Goal: Browse casually

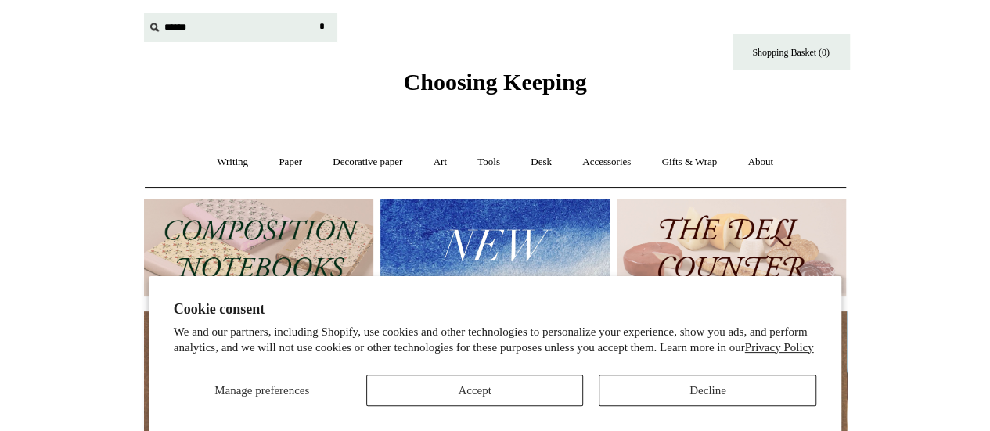
click at [191, 27] on input "text" at bounding box center [240, 27] width 193 height 29
type input "**********"
click at [315, 13] on input "*" at bounding box center [323, 26] width 16 height 27
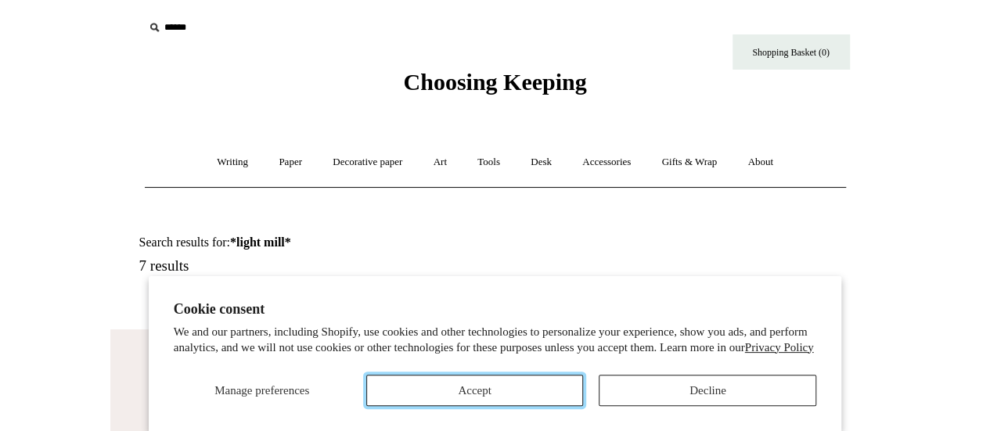
click at [533, 393] on button "Accept" at bounding box center [475, 390] width 218 height 31
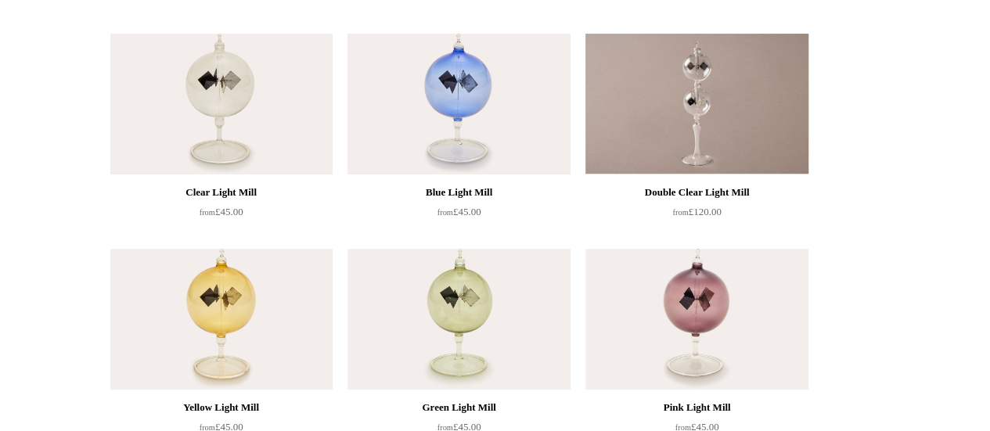
scroll to position [293, 0]
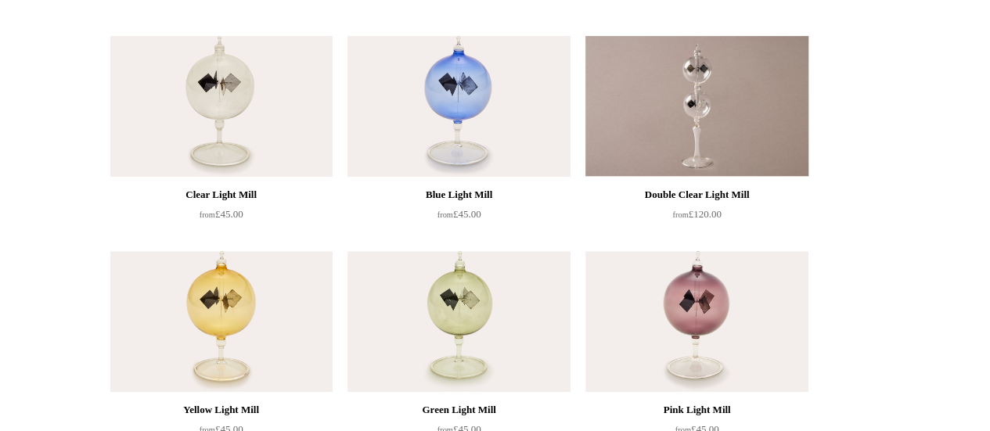
click at [450, 194] on div "Blue Light Mill" at bounding box center [458, 194] width 214 height 19
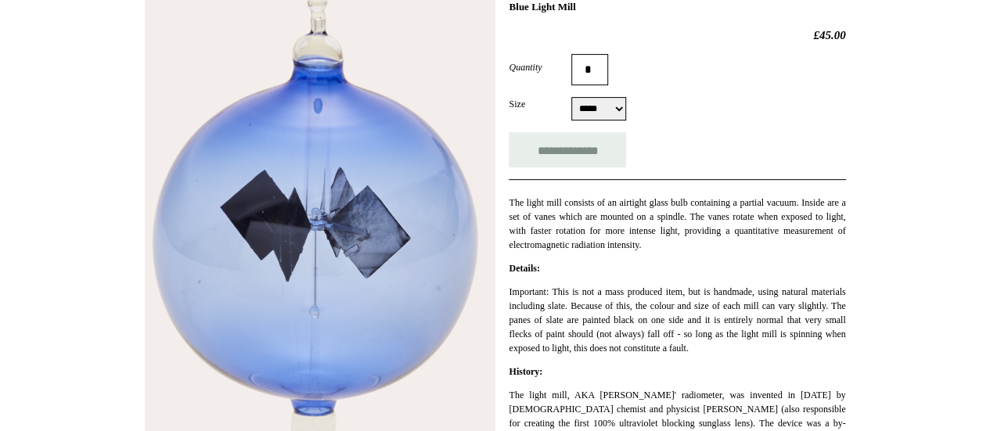
scroll to position [253, 0]
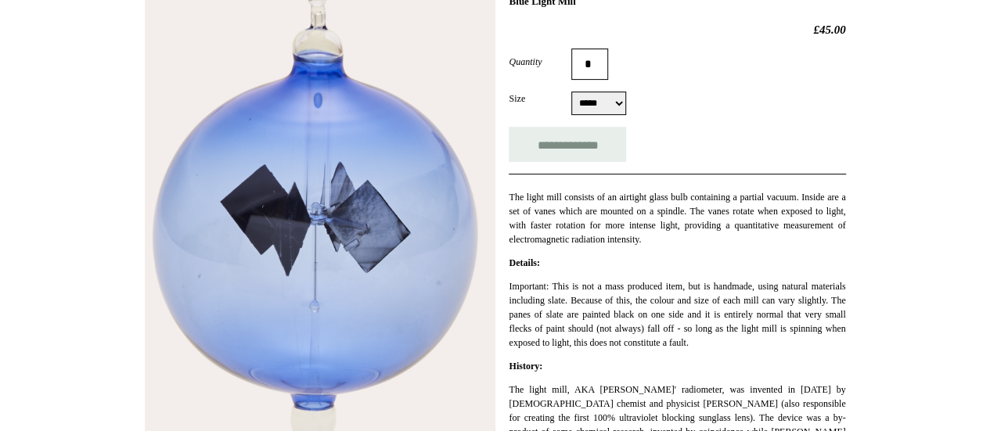
click at [592, 109] on select "***** *****" at bounding box center [598, 103] width 55 height 23
select select "*****"
click at [571, 92] on select "***** *****" at bounding box center [598, 103] width 55 height 23
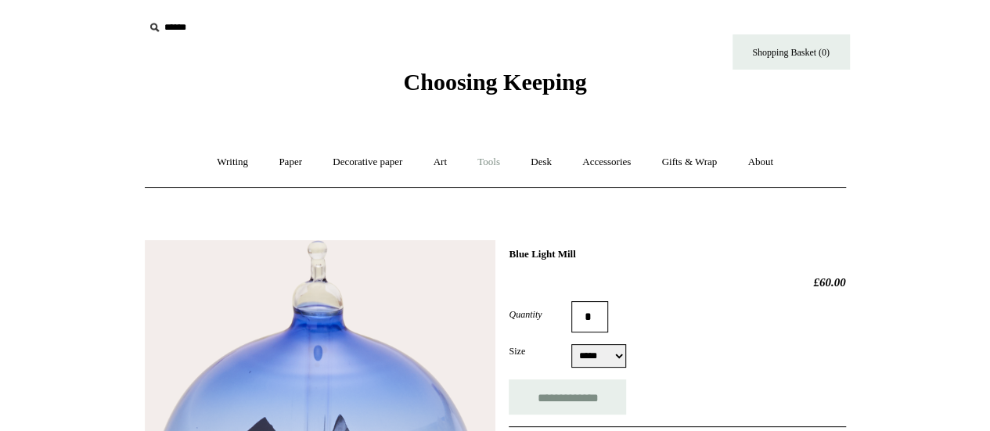
click at [490, 165] on link "Tools +" at bounding box center [488, 162] width 51 height 41
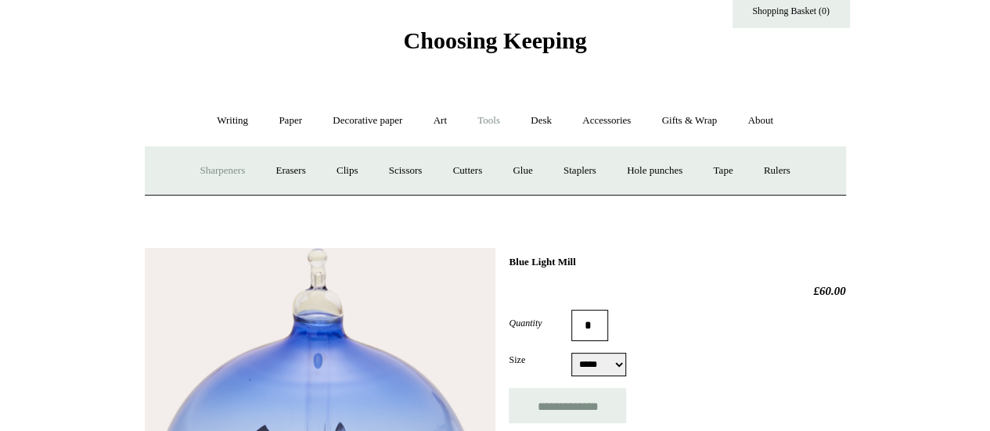
scroll to position [38, 0]
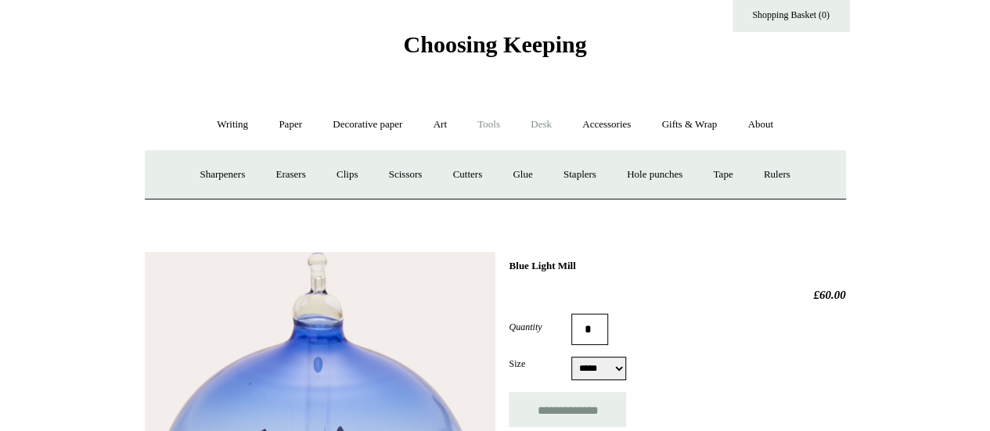
click at [549, 124] on link "Desk +" at bounding box center [540, 124] width 49 height 41
click at [552, 178] on link "Desk Accessories" at bounding box center [561, 174] width 99 height 41
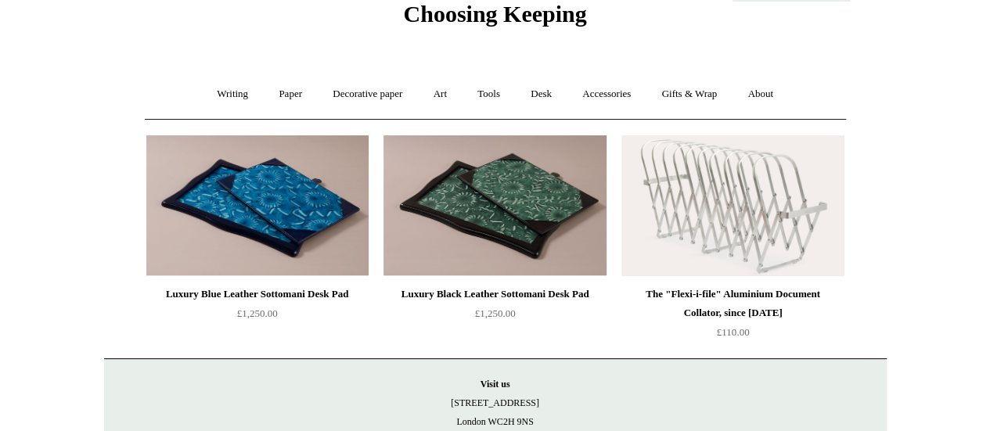
scroll to position [72, 0]
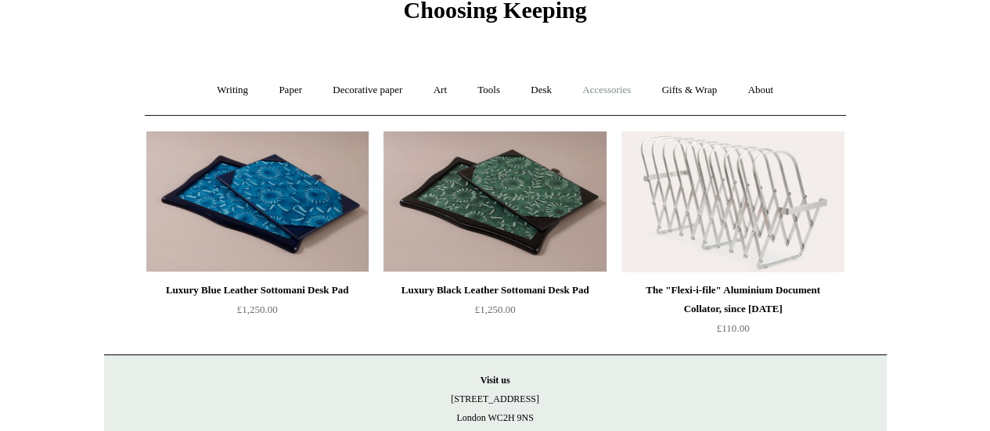
click at [602, 92] on link "Accessories +" at bounding box center [606, 90] width 77 height 41
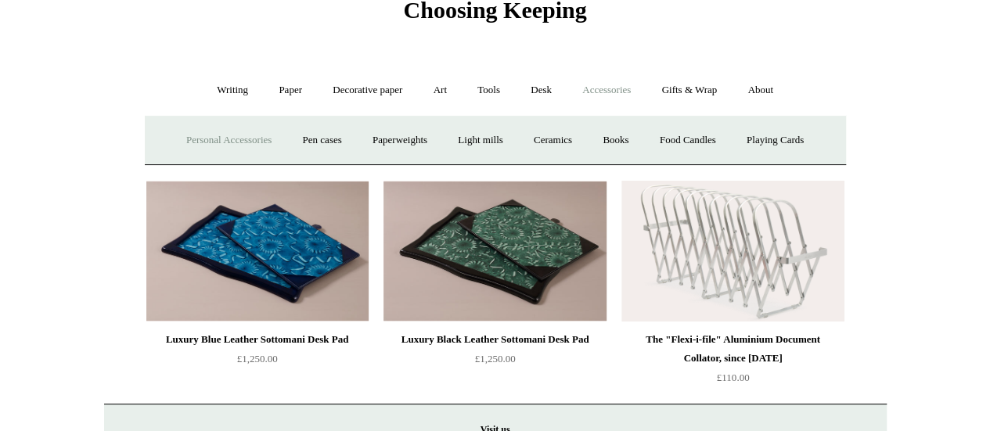
click at [214, 140] on link "Personal Accessories +" at bounding box center [228, 140] width 113 height 41
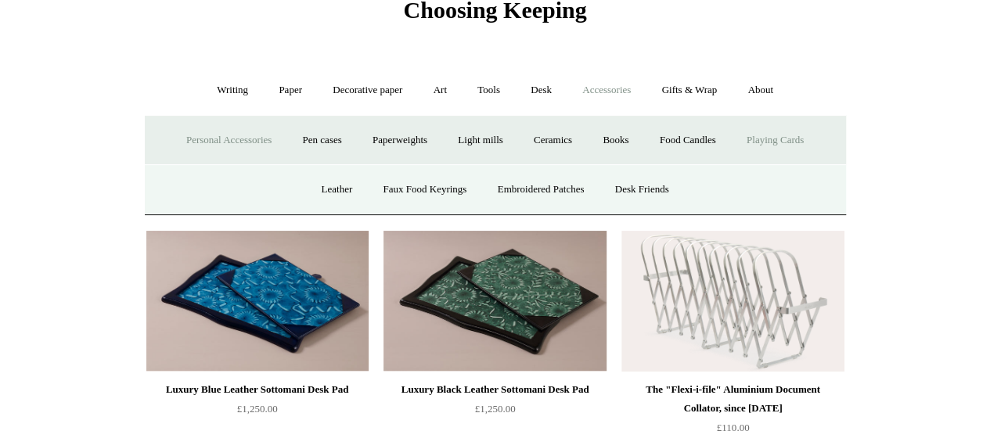
click at [795, 143] on link "Playing Cards" at bounding box center [774, 140] width 85 height 41
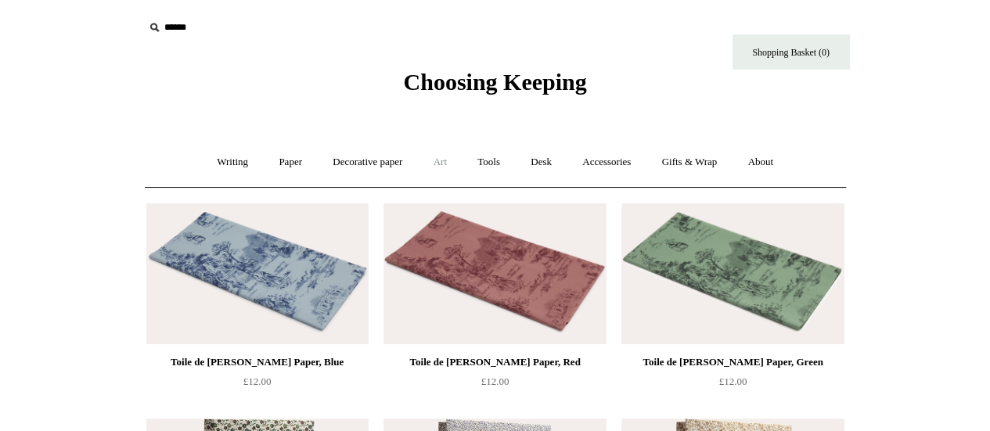
click at [441, 166] on link "Art +" at bounding box center [439, 162] width 41 height 41
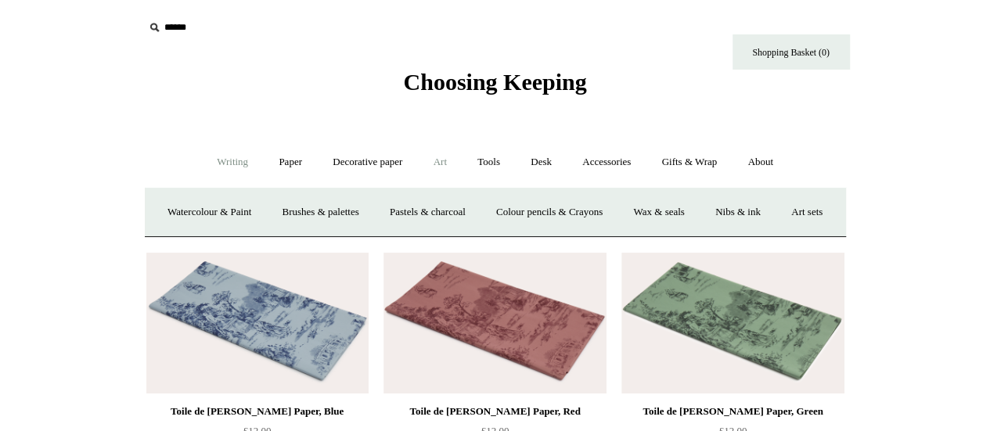
click at [218, 164] on link "Writing +" at bounding box center [232, 162] width 59 height 41
click at [761, 169] on link "About +" at bounding box center [760, 162] width 54 height 41
click at [690, 168] on link "Gifts & Wrap +" at bounding box center [689, 162] width 84 height 41
click at [730, 218] on link "Gifts +" at bounding box center [716, 212] width 49 height 41
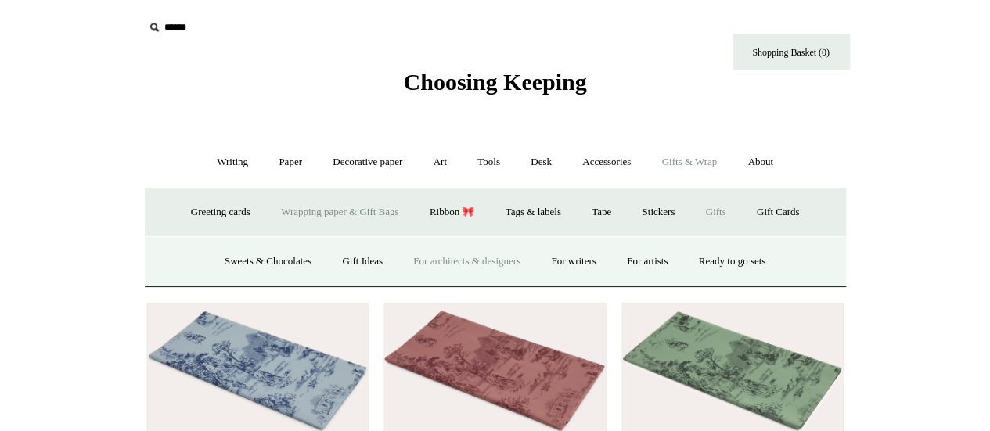
click at [454, 261] on link "For architects & designers" at bounding box center [466, 261] width 135 height 41
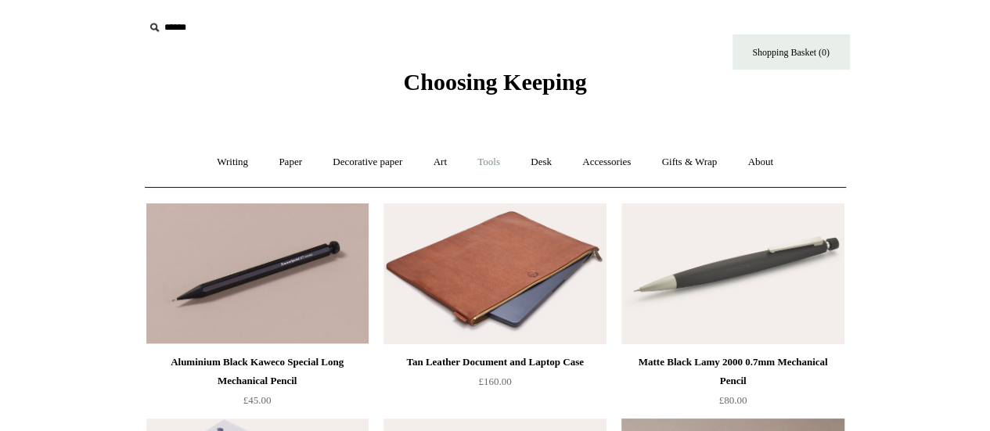
click at [487, 165] on link "Tools +" at bounding box center [488, 162] width 51 height 41
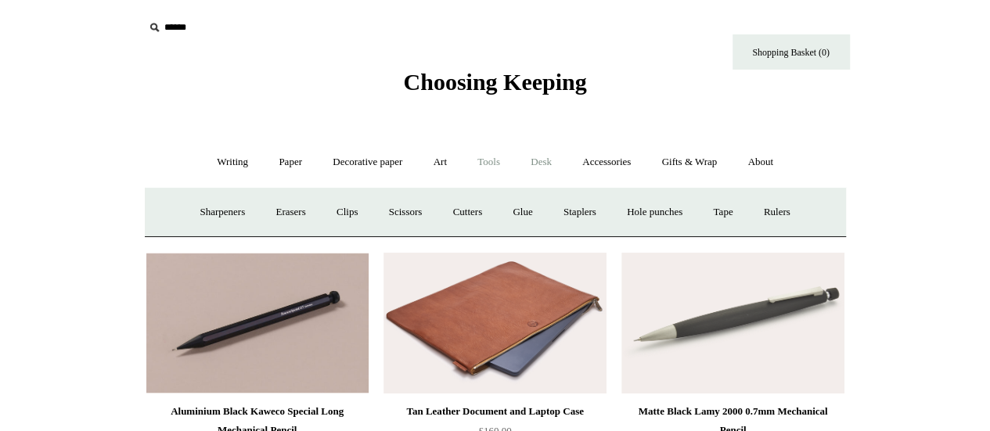
click at [544, 162] on link "Desk +" at bounding box center [540, 162] width 49 height 41
click at [593, 214] on link "Desk Accessories" at bounding box center [561, 212] width 99 height 41
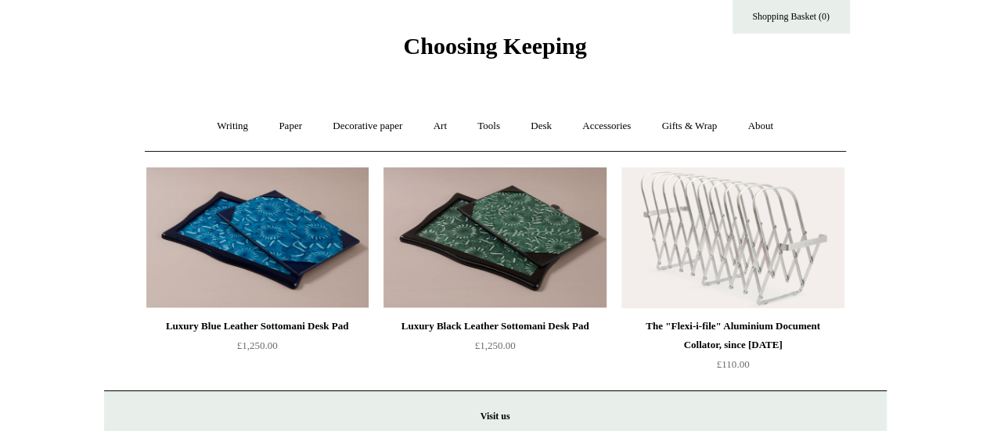
scroll to position [30, 0]
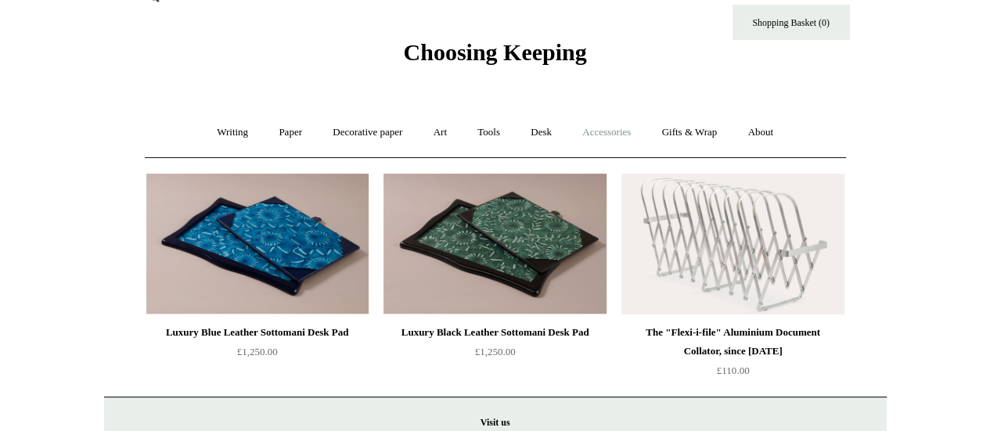
click at [633, 134] on link "Accessories +" at bounding box center [606, 132] width 77 height 41
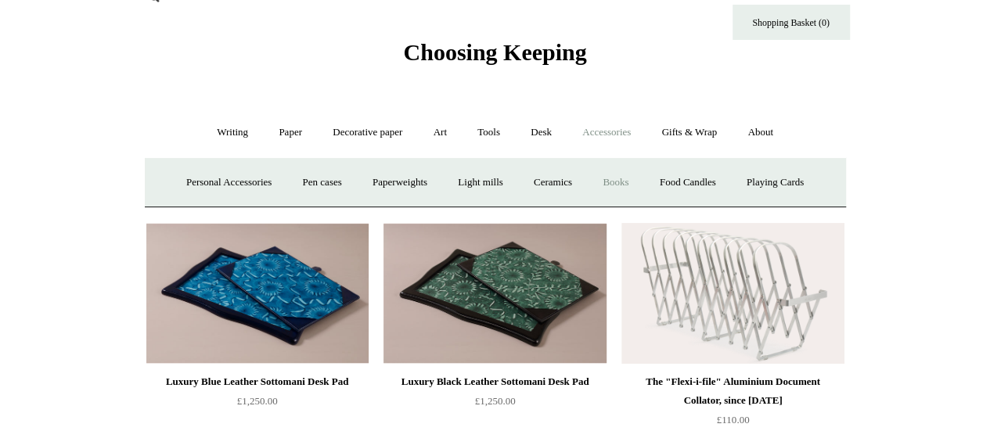
click at [624, 179] on link "Books" at bounding box center [615, 182] width 54 height 41
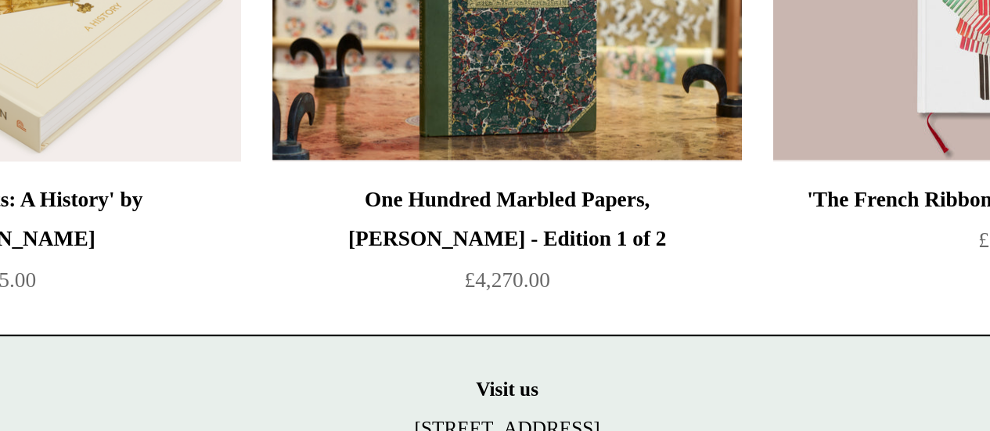
scroll to position [256, 0]
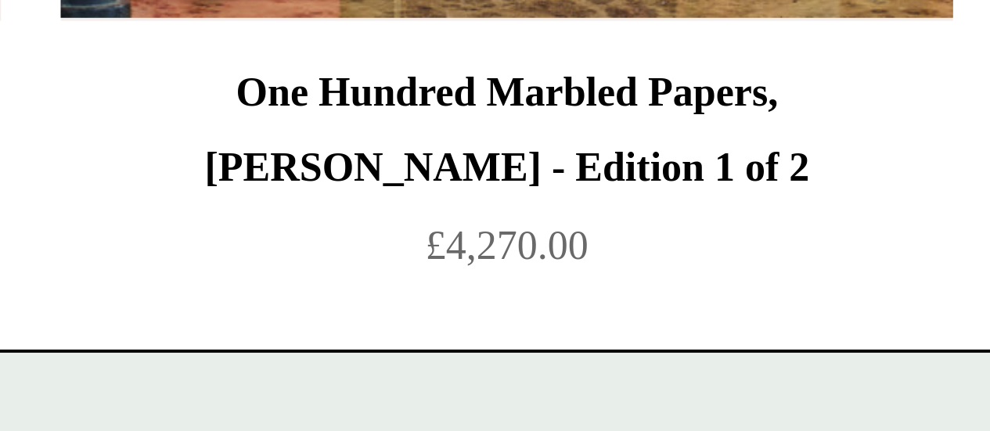
click at [495, 378] on div "One Hundred Marbled Papers, John Jeffery - Edition 1 of 2 £4,270.00" at bounding box center [494, 277] width 222 height 229
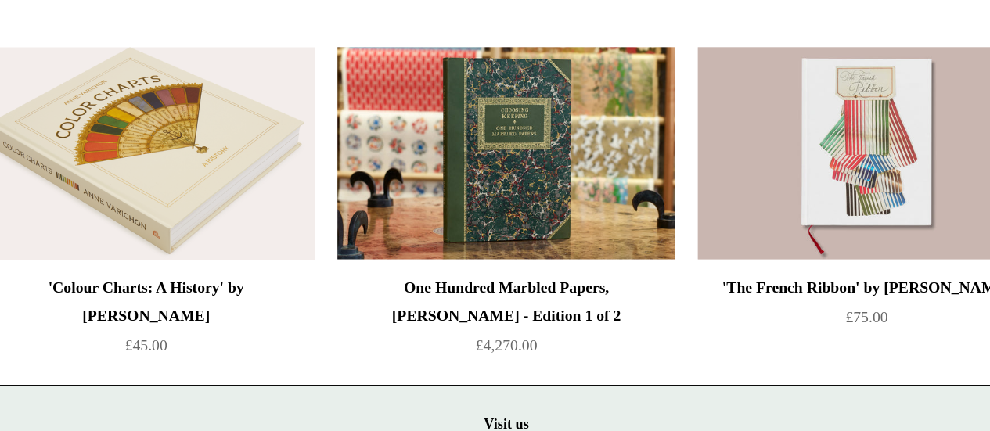
scroll to position [257, 0]
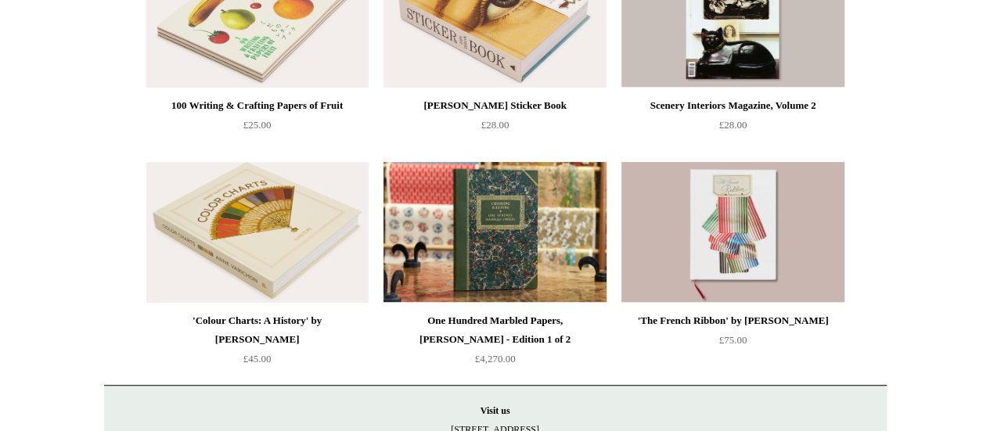
click at [531, 319] on div "One Hundred Marbled Papers, John Jeffery - Edition 1 of 2" at bounding box center [494, 330] width 214 height 38
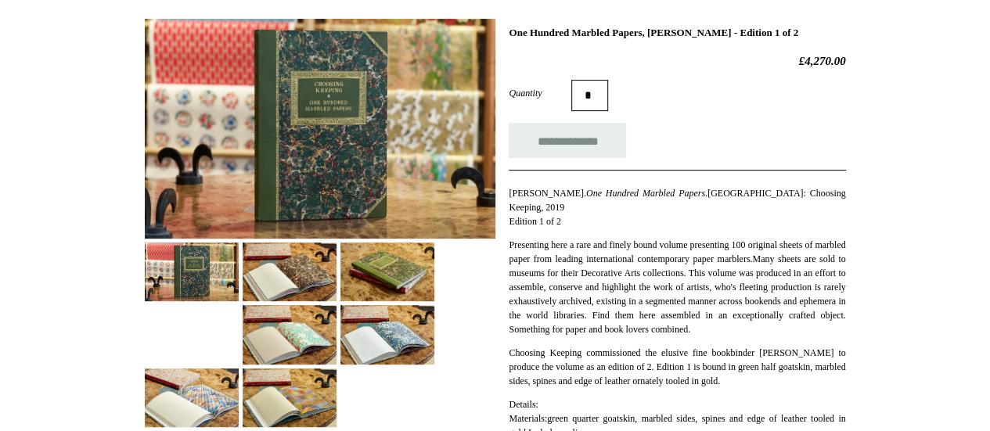
scroll to position [263, 0]
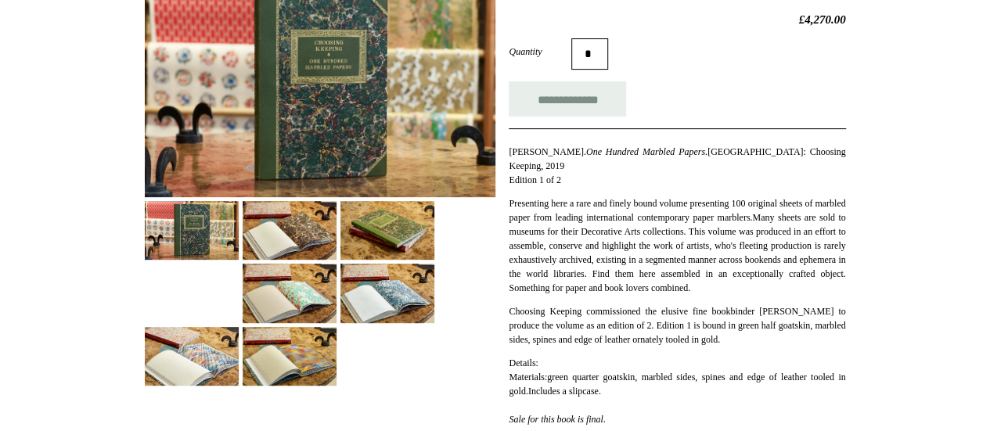
click at [296, 292] on img at bounding box center [290, 293] width 94 height 59
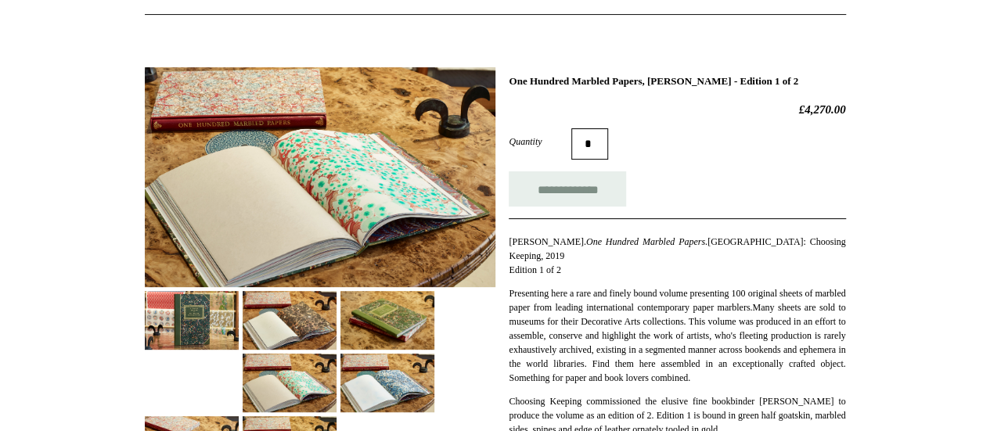
scroll to position [171, 0]
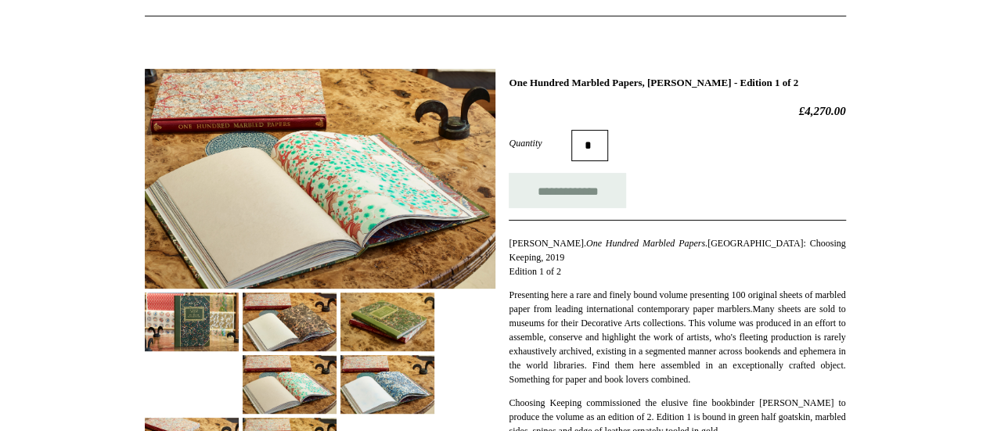
click at [316, 329] on img at bounding box center [290, 322] width 94 height 59
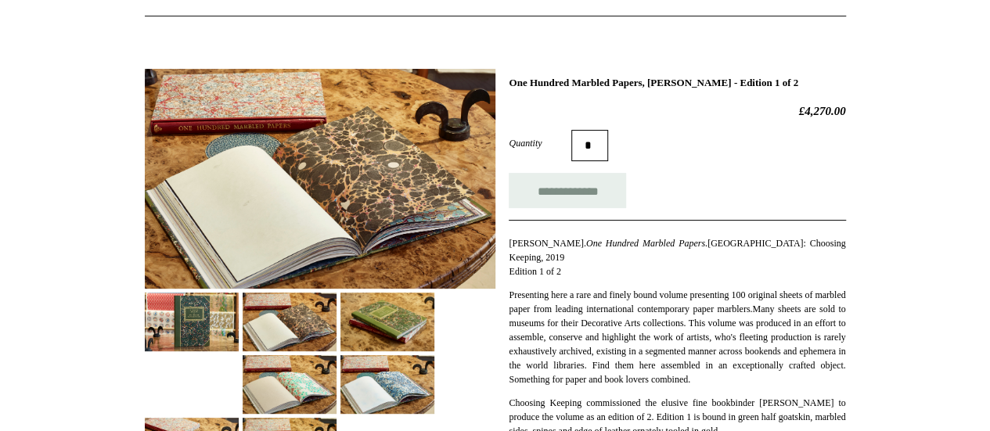
click at [361, 321] on img at bounding box center [387, 322] width 94 height 59
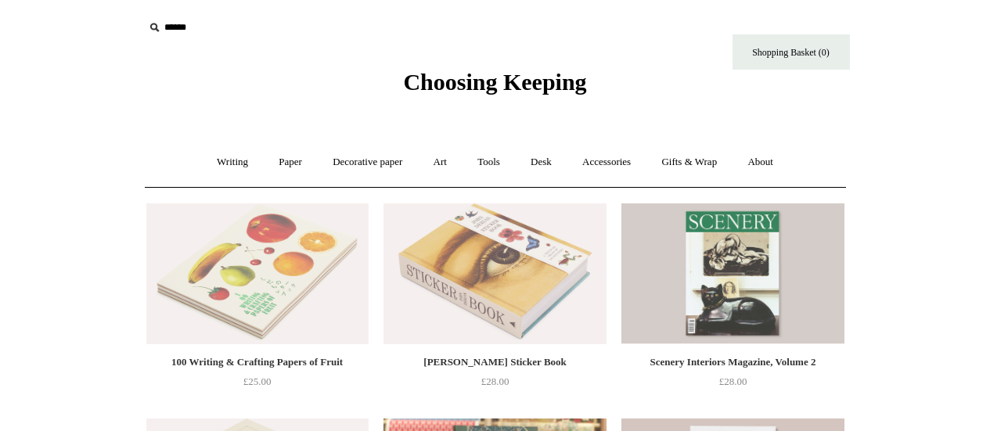
scroll to position [257, 0]
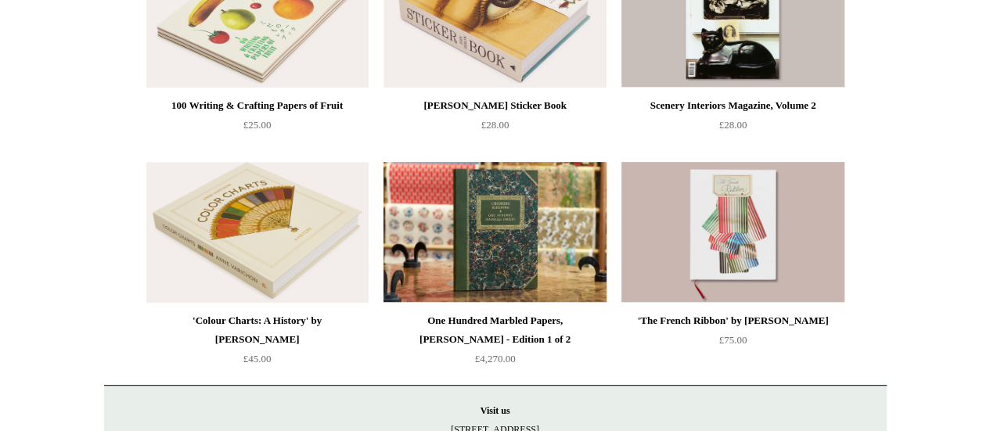
click at [527, 340] on div "One Hundred Marbled Papers, [PERSON_NAME] - Edition 1 of 2" at bounding box center [494, 330] width 214 height 38
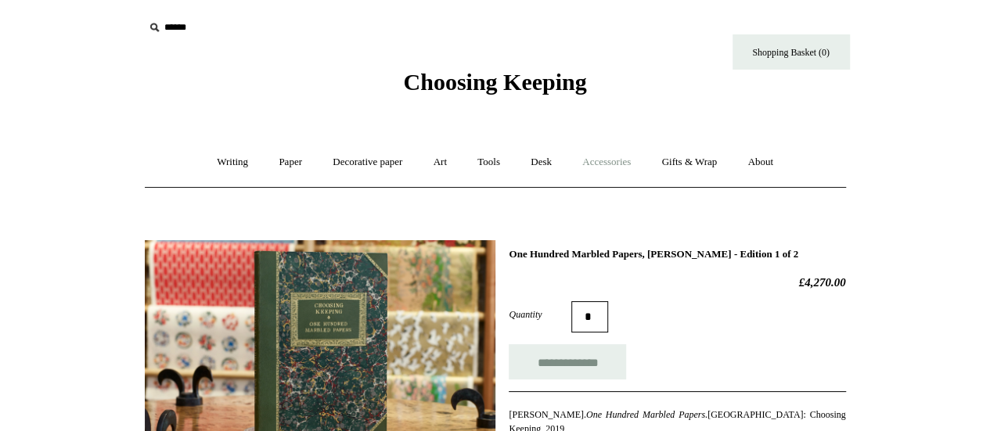
click at [605, 165] on link "Accessories +" at bounding box center [606, 162] width 77 height 41
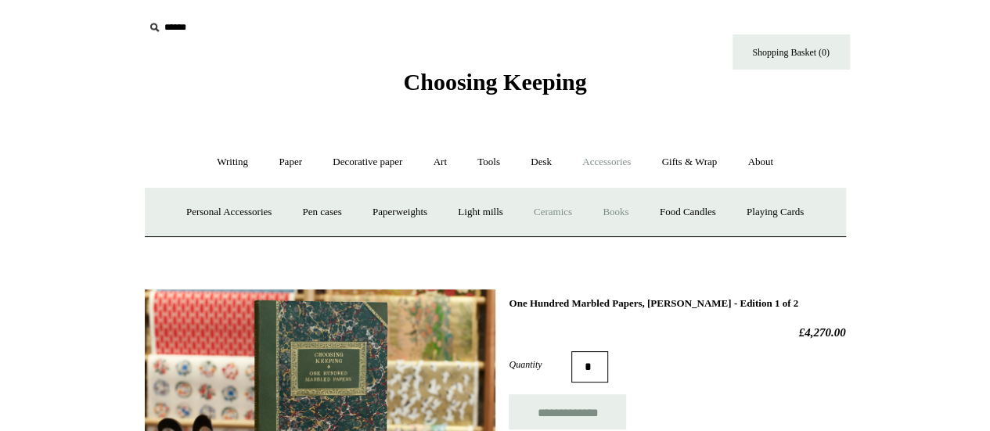
click at [552, 209] on link "Ceramics +" at bounding box center [553, 212] width 67 height 41
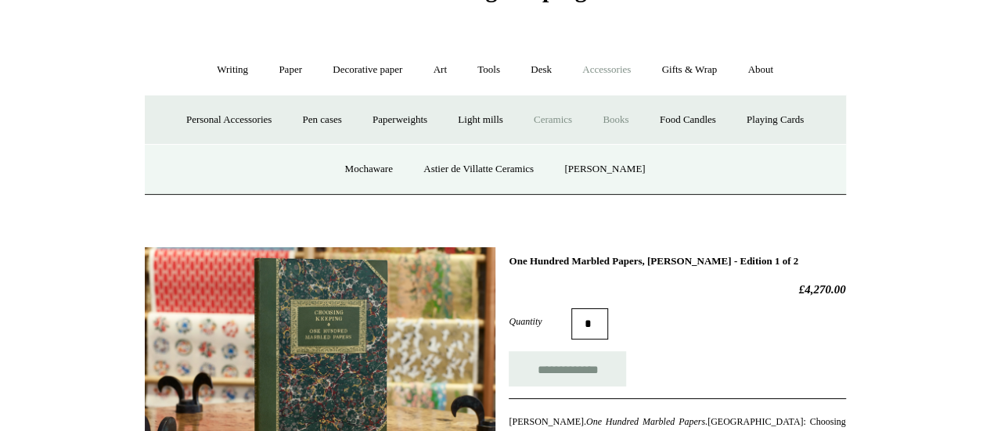
scroll to position [92, 0]
click at [711, 117] on link "Food Candles" at bounding box center [688, 120] width 85 height 41
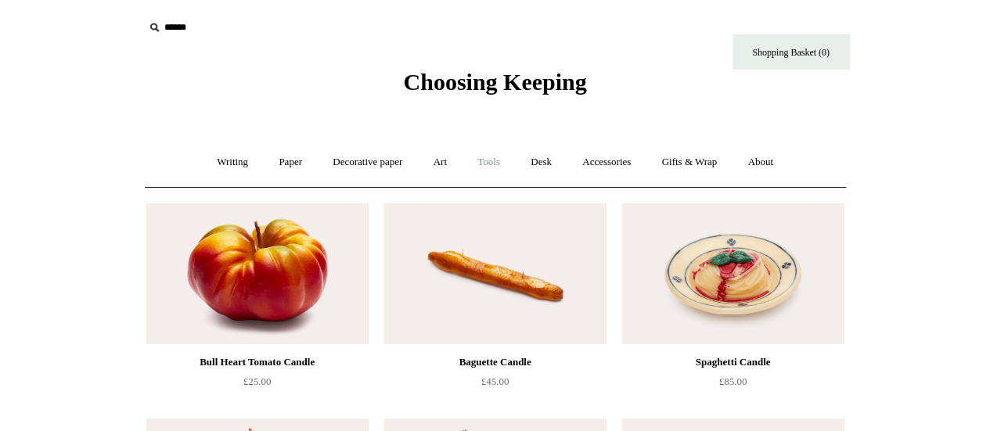
click at [484, 167] on link "Tools +" at bounding box center [488, 162] width 51 height 41
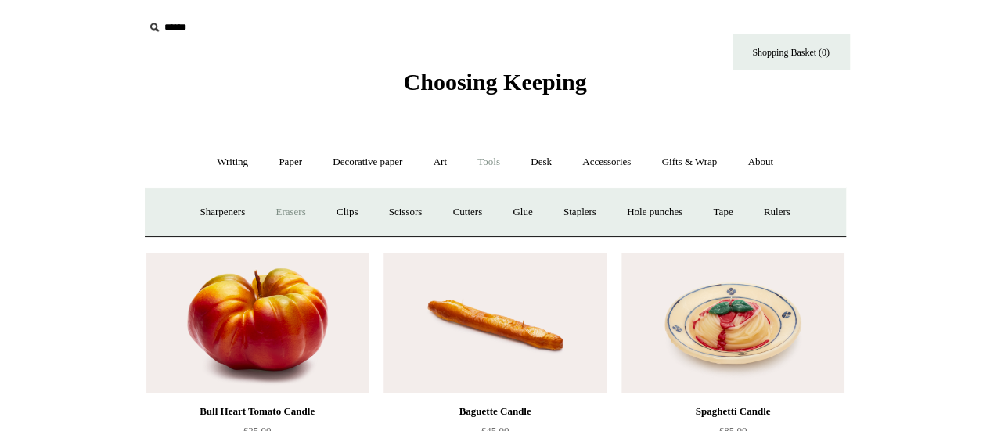
click at [267, 210] on link "Erasers" at bounding box center [290, 212] width 58 height 41
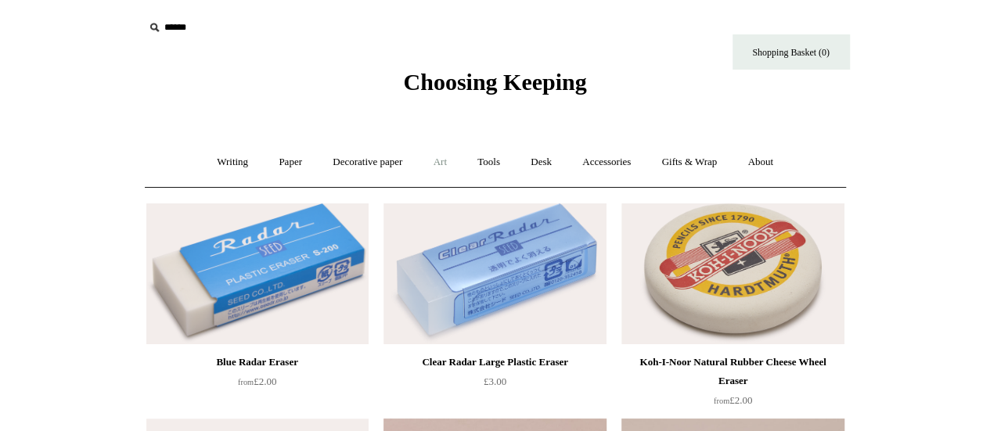
click at [438, 168] on link "Art +" at bounding box center [439, 162] width 41 height 41
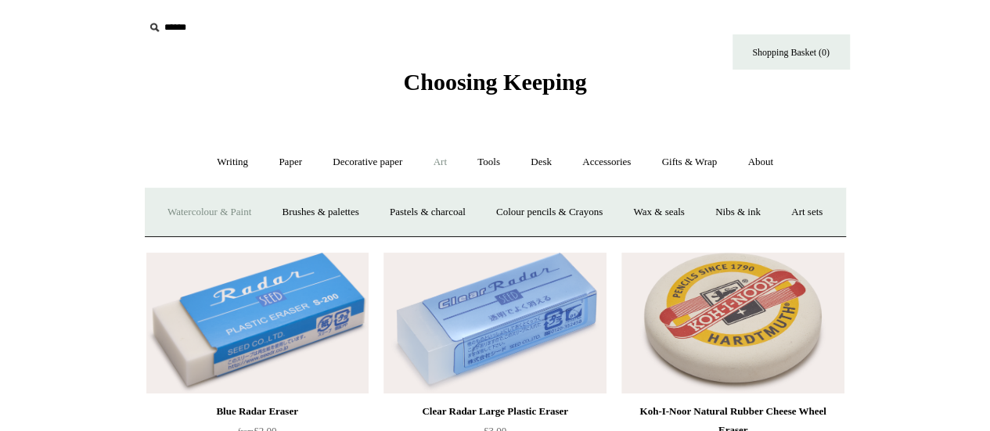
click at [258, 209] on link "Watercolour & Paint" at bounding box center [209, 212] width 112 height 41
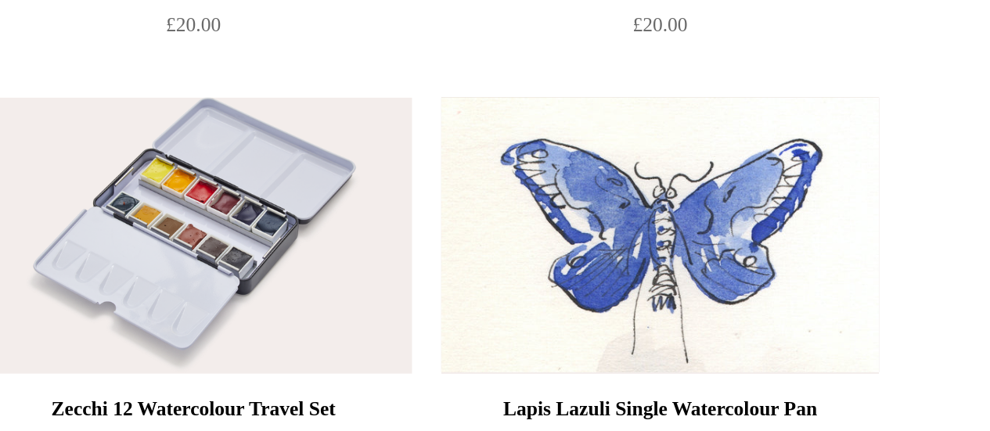
scroll to position [2393, 0]
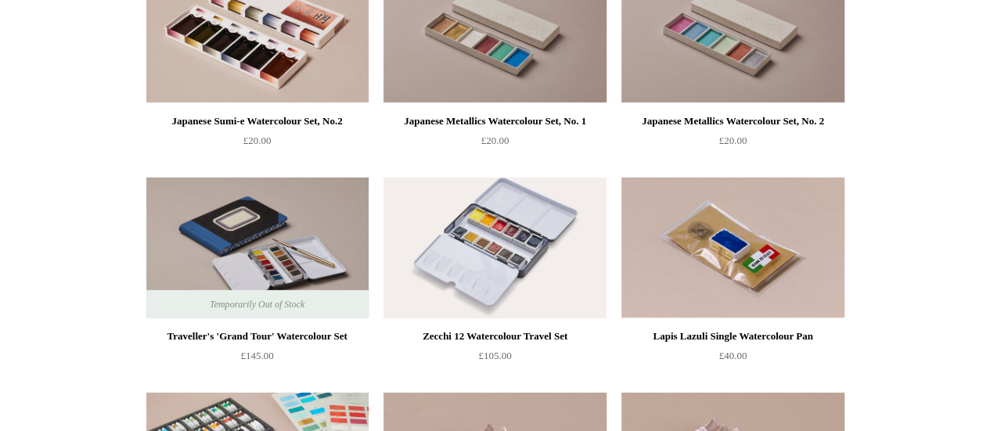
click at [776, 334] on div "Lapis Lazuli Single Watercolour Pan" at bounding box center [732, 336] width 214 height 19
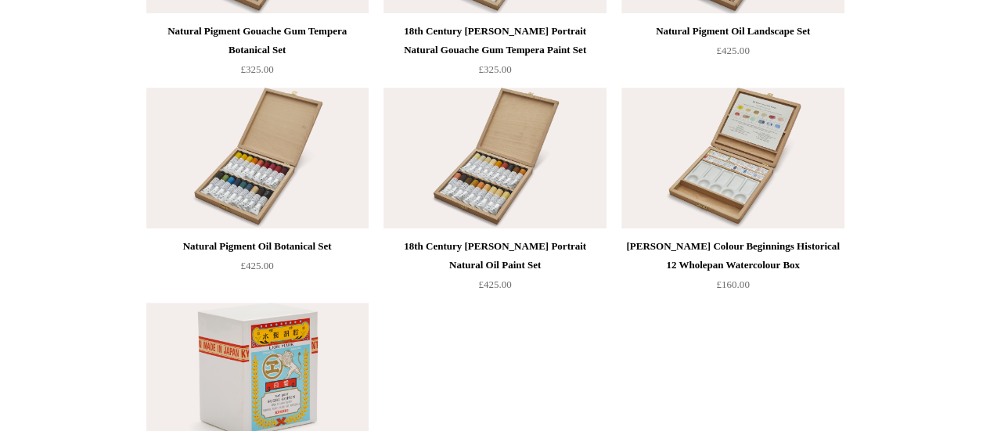
scroll to position [3345, 0]
click at [495, 252] on div "18th Century George Romney Portrait Natural Oil Paint Set" at bounding box center [494, 255] width 214 height 38
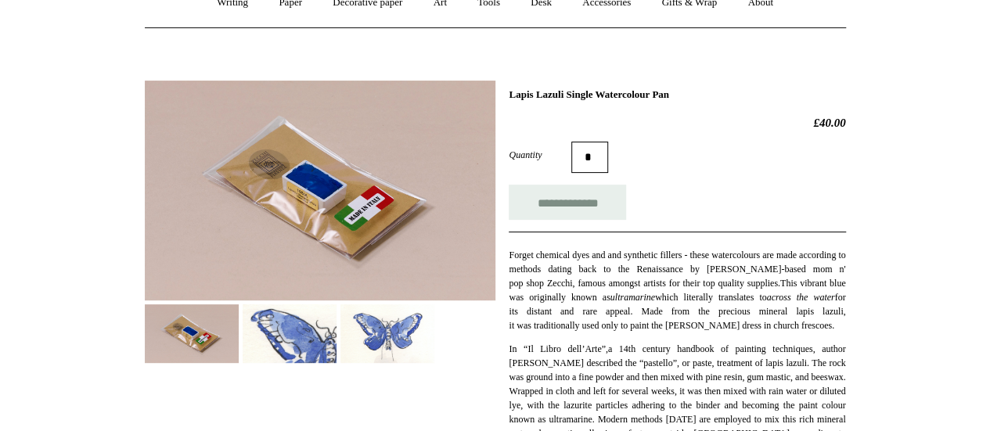
scroll to position [171, 0]
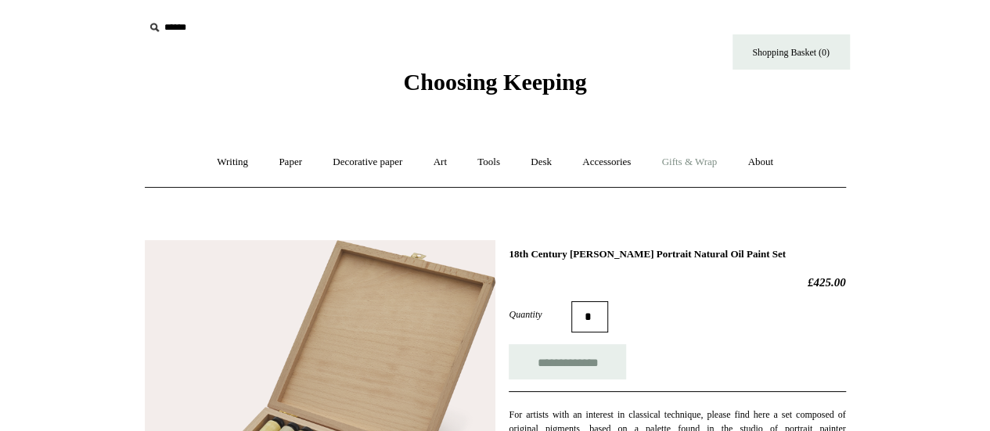
click at [701, 167] on link "Gifts & Wrap +" at bounding box center [689, 162] width 84 height 41
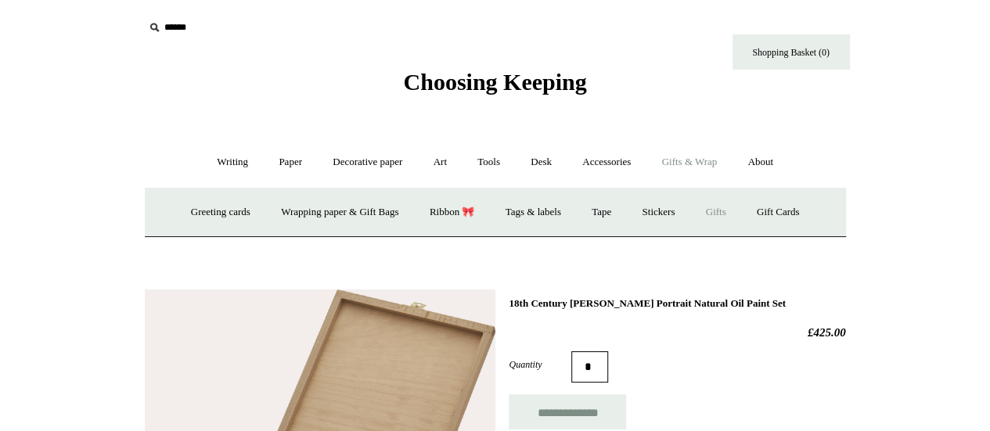
click at [729, 212] on link "Gifts +" at bounding box center [716, 212] width 49 height 41
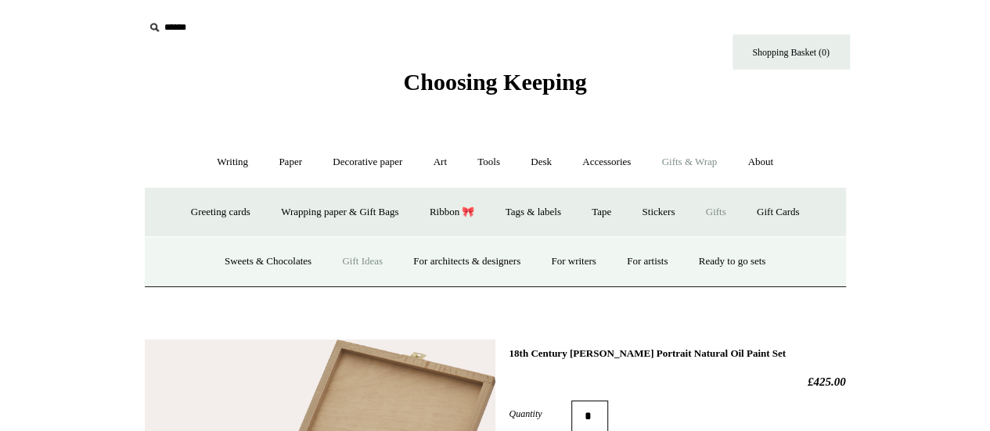
click at [333, 261] on link "Gift Ideas" at bounding box center [362, 261] width 69 height 41
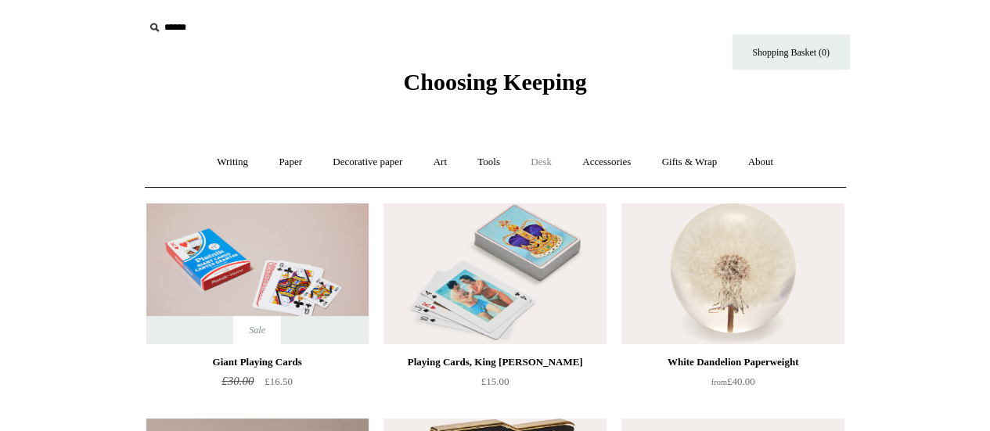
click at [542, 163] on link "Desk +" at bounding box center [540, 162] width 49 height 41
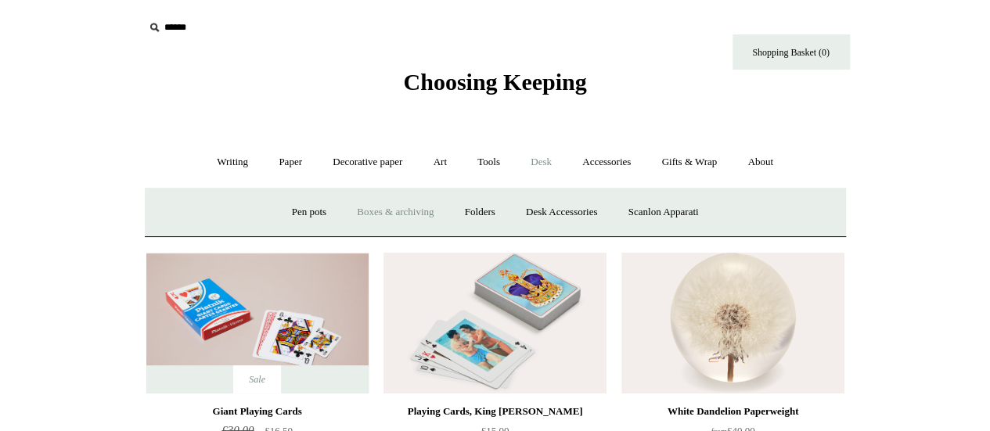
click at [388, 213] on link "Boxes & archiving" at bounding box center [395, 212] width 105 height 41
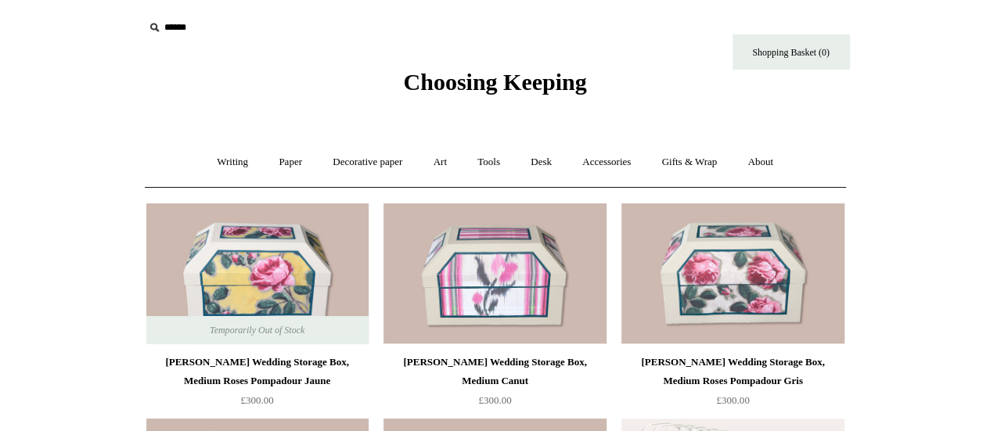
scroll to position [19, 0]
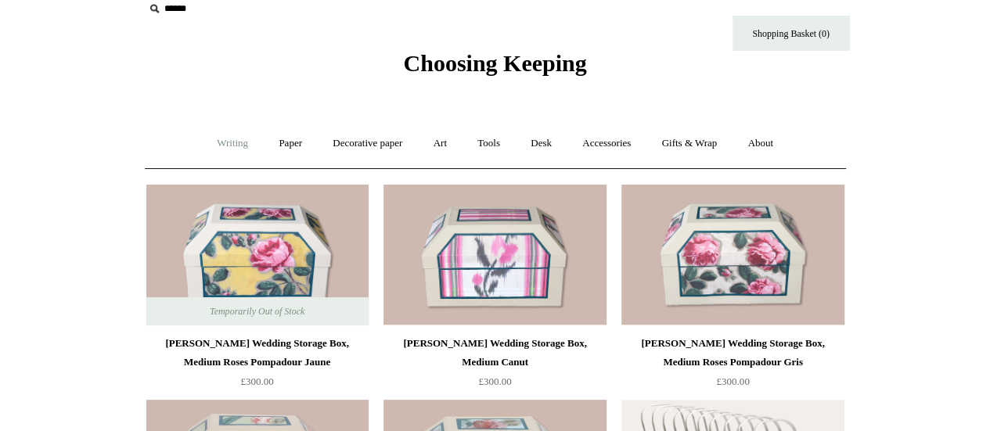
click at [221, 146] on link "Writing +" at bounding box center [232, 143] width 59 height 41
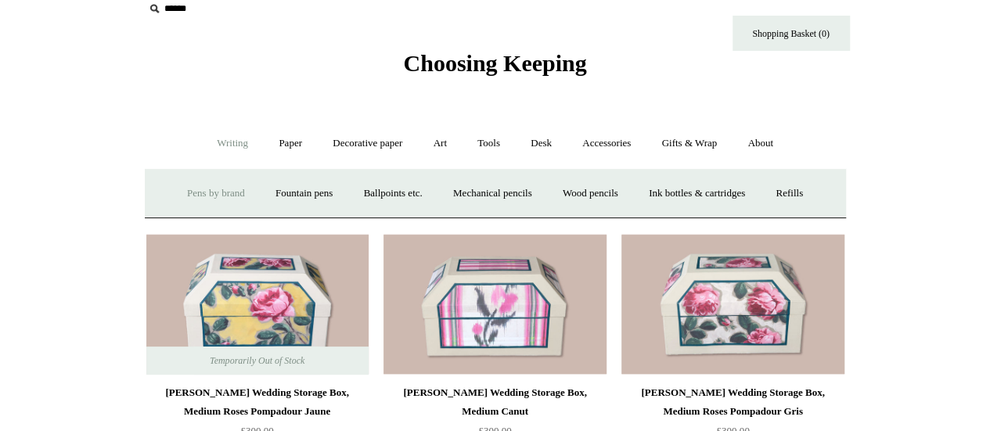
click at [211, 192] on link "Pens by brand +" at bounding box center [216, 193] width 86 height 41
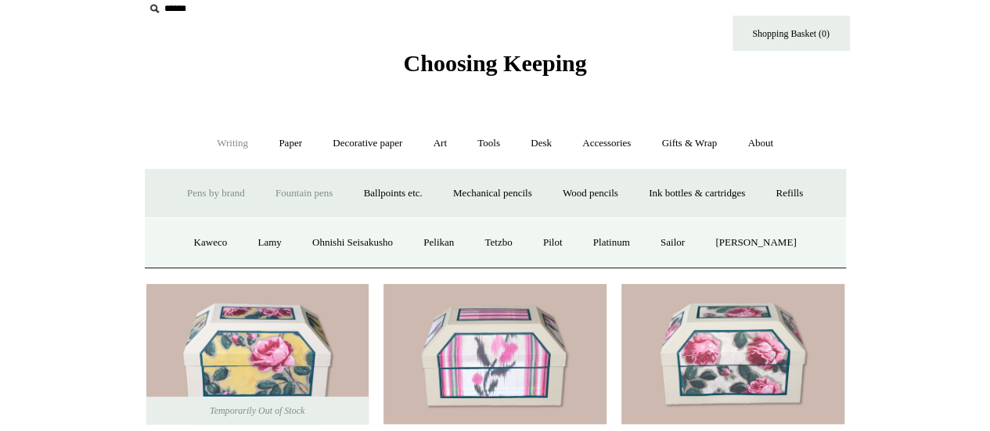
click at [299, 187] on link "Fountain pens +" at bounding box center [303, 193] width 85 height 41
click at [203, 245] on link "All" at bounding box center [218, 242] width 41 height 41
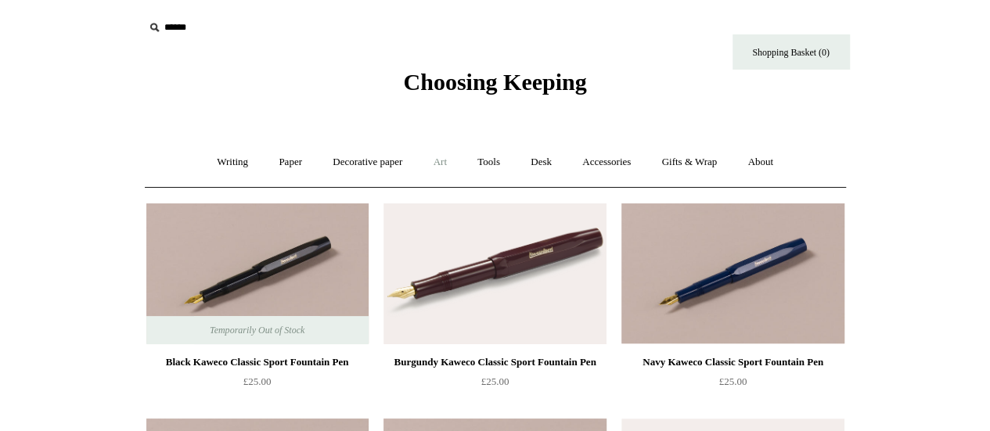
click at [440, 165] on link "Art +" at bounding box center [439, 162] width 41 height 41
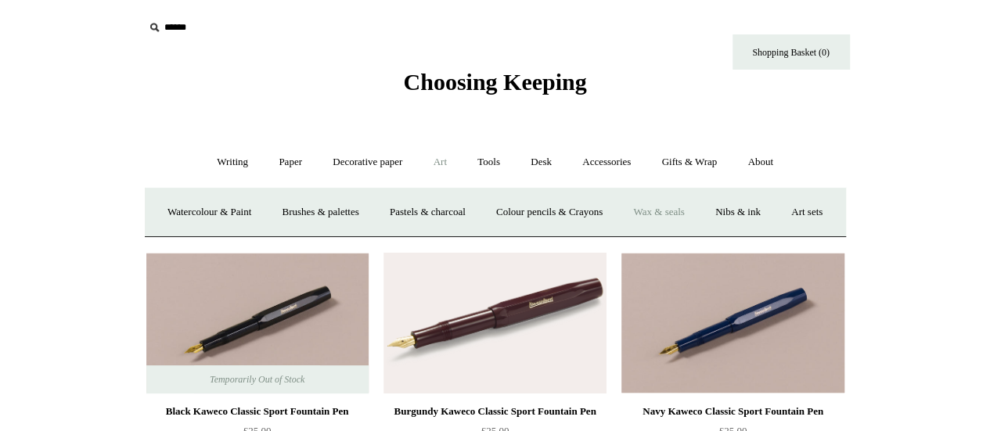
click at [698, 212] on link "Wax & seals" at bounding box center [658, 212] width 79 height 41
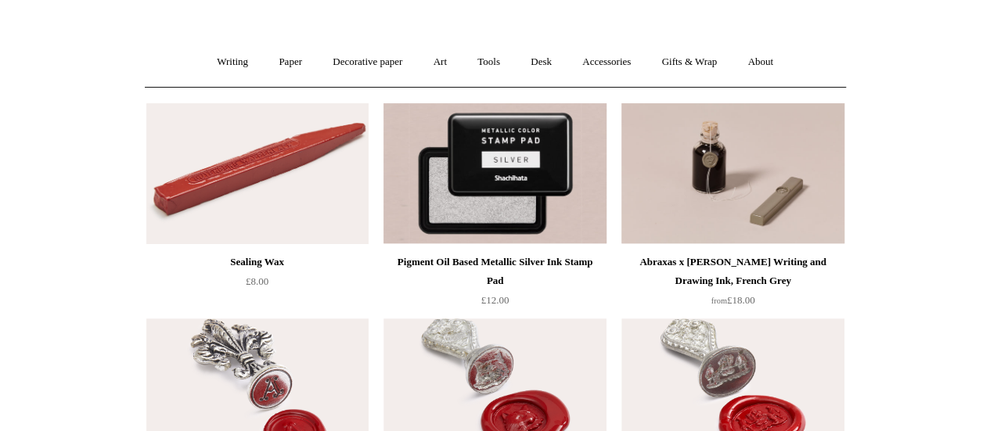
scroll to position [98, 0]
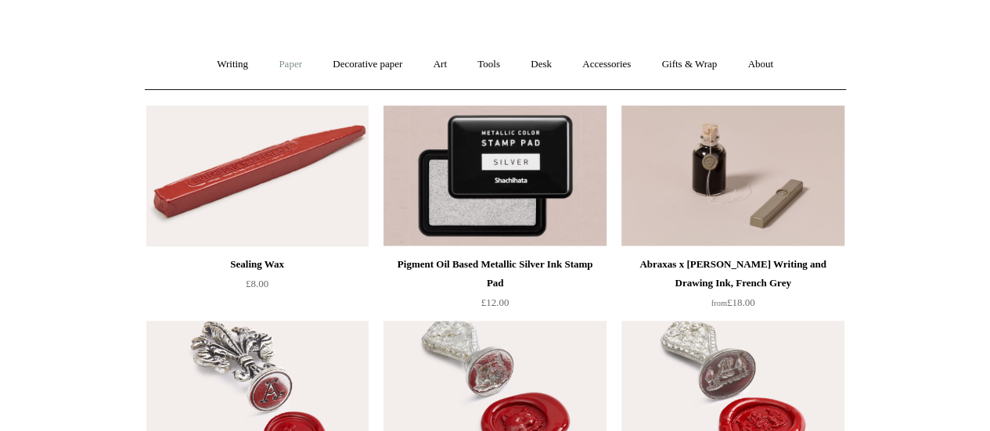
click at [288, 67] on link "Paper +" at bounding box center [291, 64] width 52 height 41
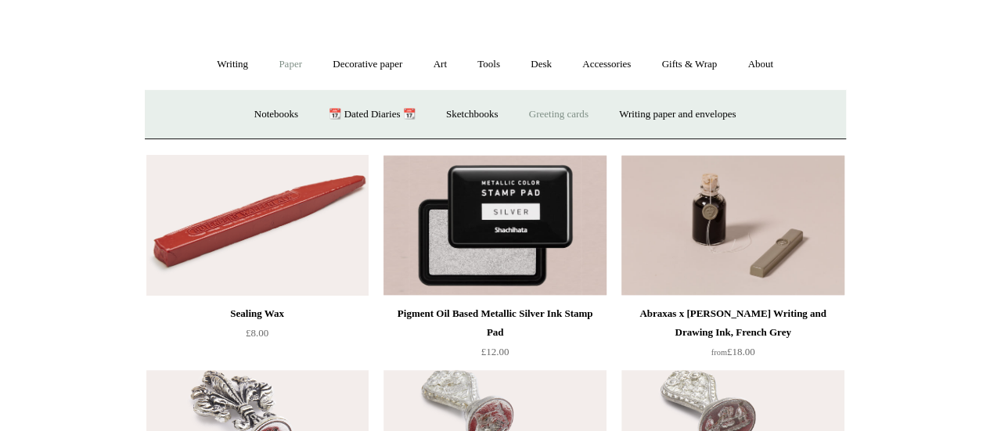
click at [545, 113] on link "Greeting cards +" at bounding box center [559, 114] width 88 height 41
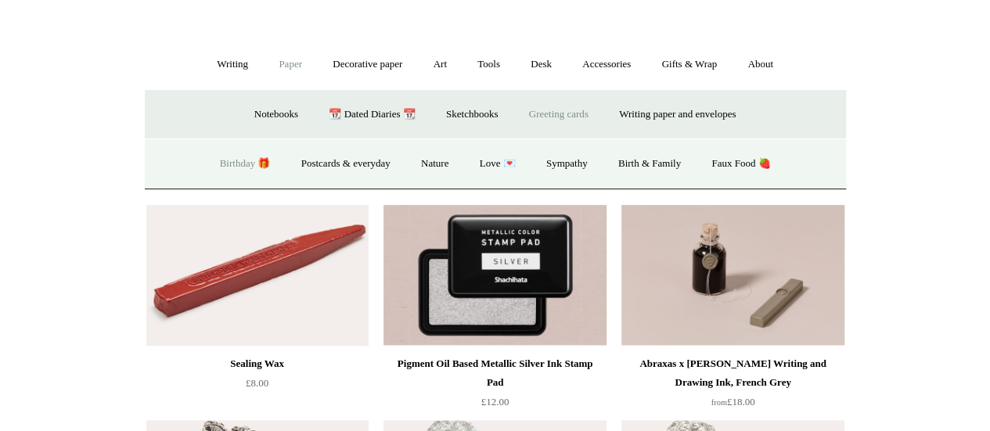
click at [221, 162] on link "Birthday 🎁" at bounding box center [245, 163] width 79 height 41
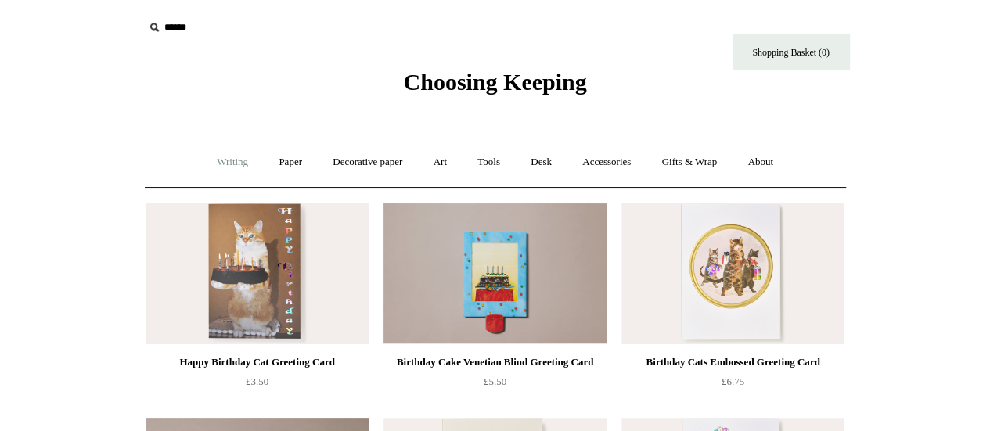
click at [216, 164] on link "Writing +" at bounding box center [232, 162] width 59 height 41
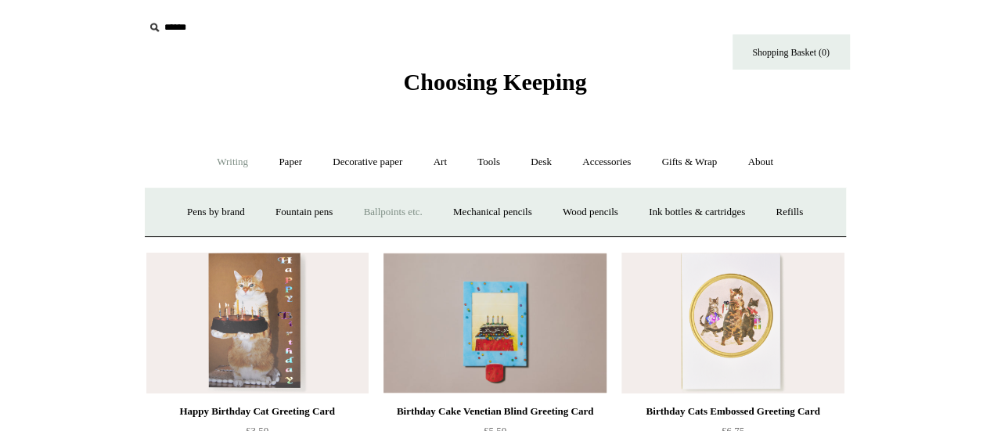
click at [387, 211] on link "Ballpoints etc. +" at bounding box center [393, 212] width 87 height 41
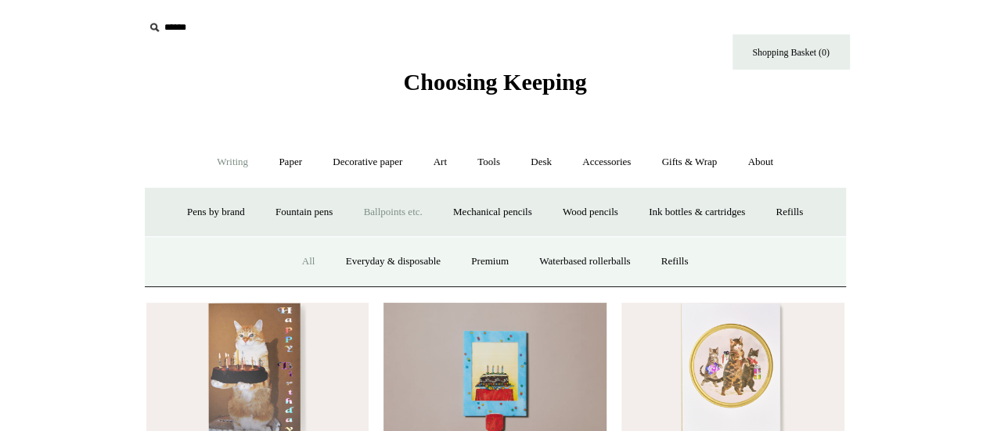
click at [296, 266] on link "All" at bounding box center [308, 261] width 41 height 41
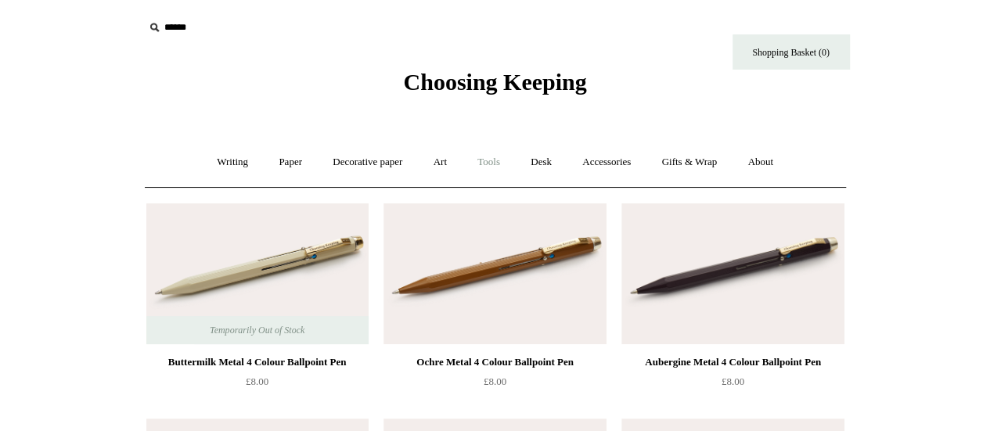
click at [490, 164] on link "Tools +" at bounding box center [488, 162] width 51 height 41
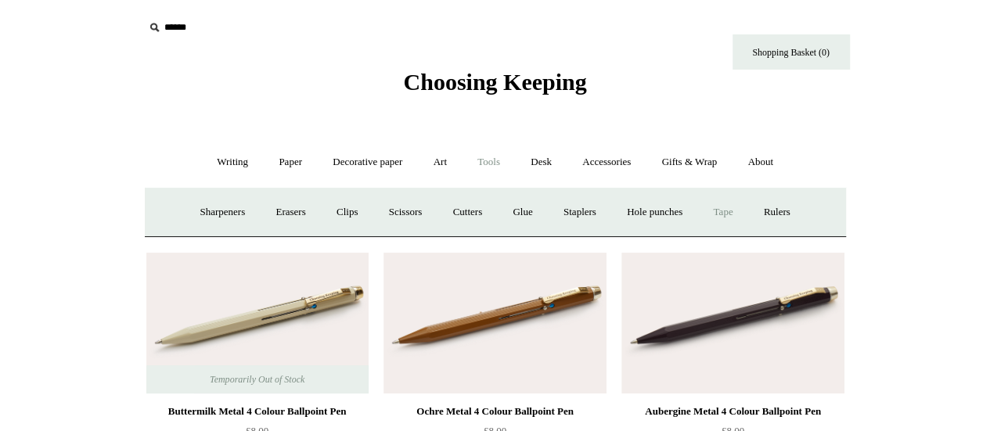
click at [729, 217] on link "Tape +" at bounding box center [723, 212] width 48 height 41
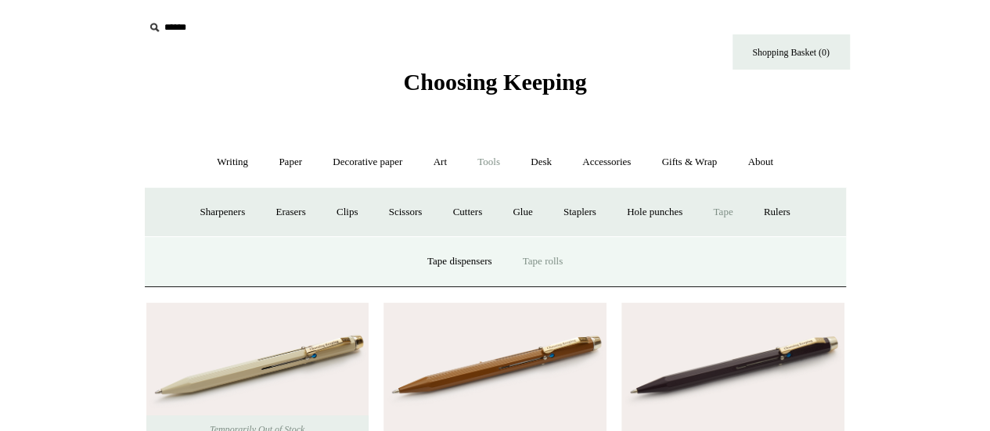
click at [548, 261] on link "Tape rolls" at bounding box center [543, 261] width 68 height 41
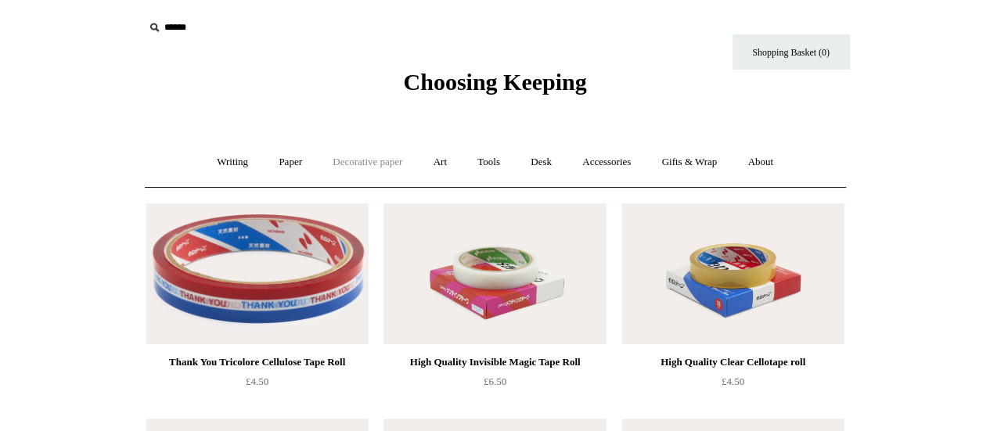
click at [359, 167] on link "Decorative paper +" at bounding box center [368, 162] width 98 height 41
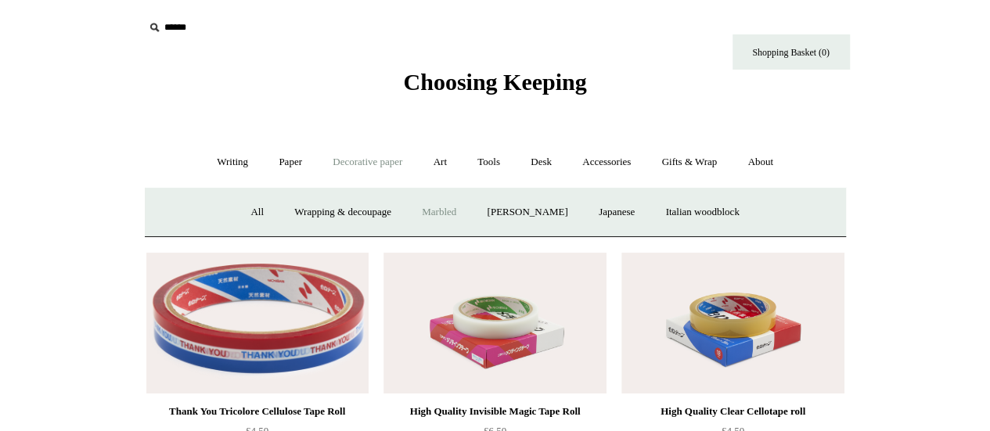
click at [418, 217] on link "Marbled" at bounding box center [439, 212] width 63 height 41
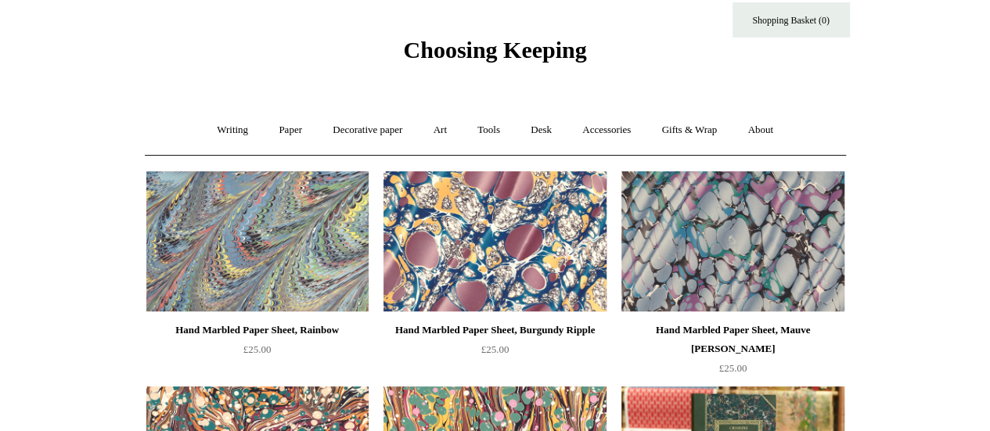
scroll to position [33, 0]
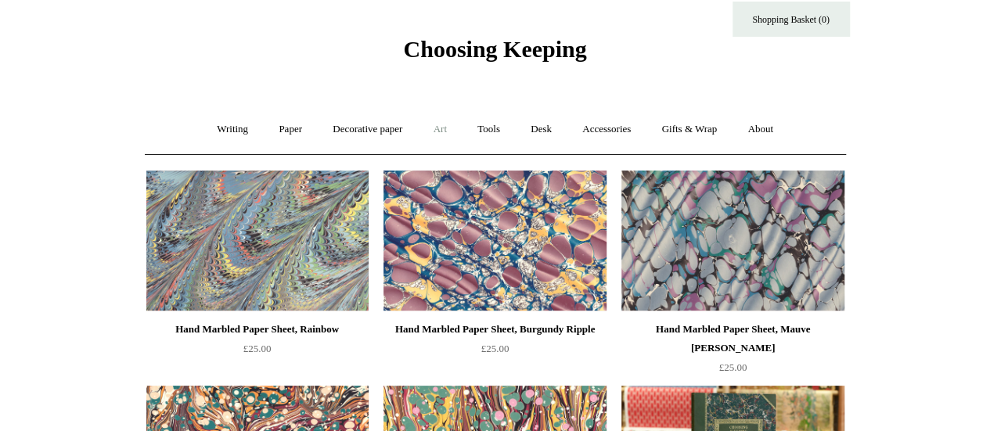
click at [432, 128] on link "Art +" at bounding box center [439, 129] width 41 height 41
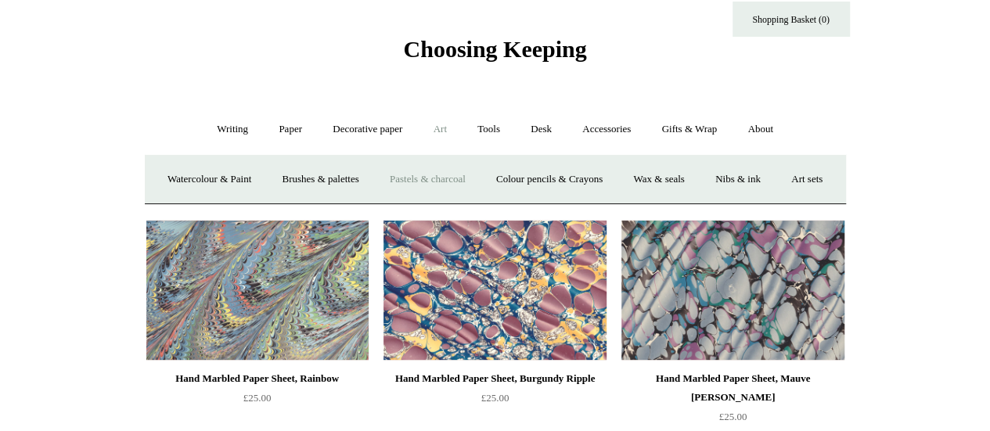
click at [469, 183] on link "Pastels & charcoal" at bounding box center [428, 179] width 104 height 41
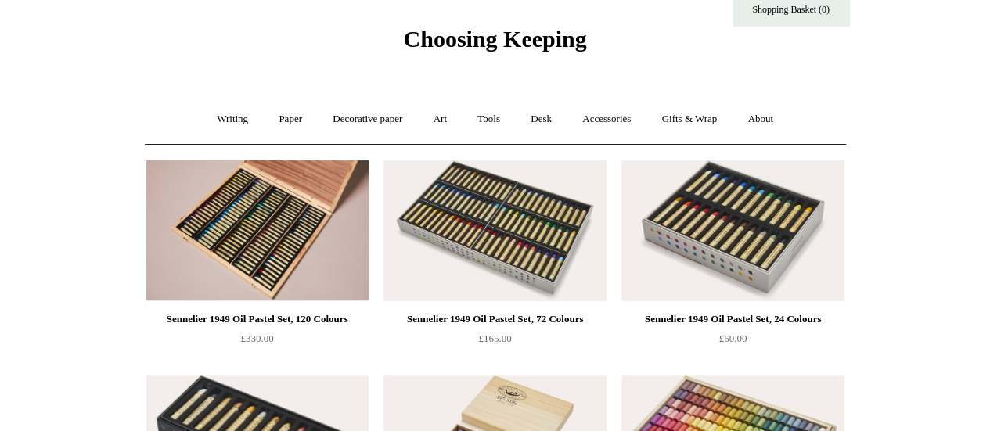
scroll to position [42, 0]
click at [440, 124] on link "Art +" at bounding box center [439, 119] width 41 height 41
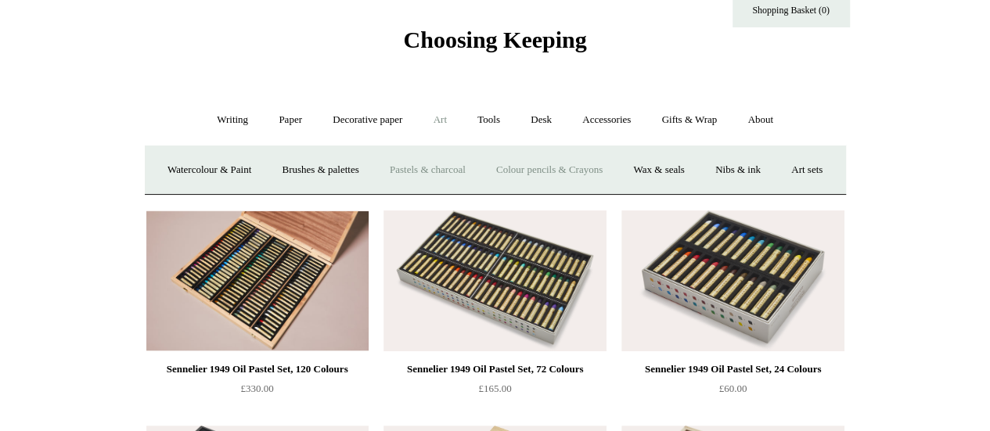
click at [594, 181] on link "Colour pencils & Crayons" at bounding box center [549, 169] width 135 height 41
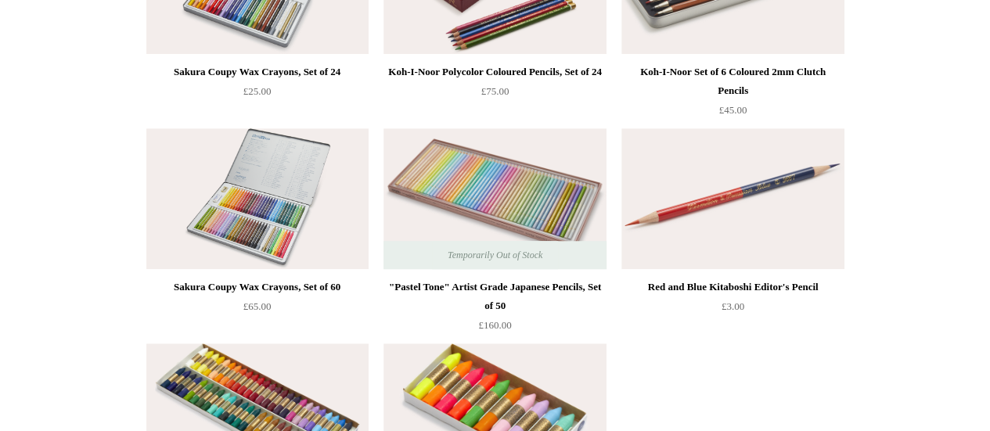
scroll to position [510, 0]
